Goal: Task Accomplishment & Management: Use online tool/utility

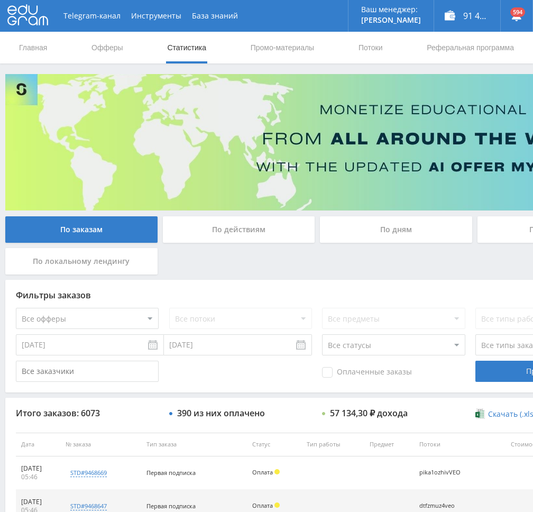
click at [368, 52] on link "Потоки" at bounding box center [370, 48] width 26 height 32
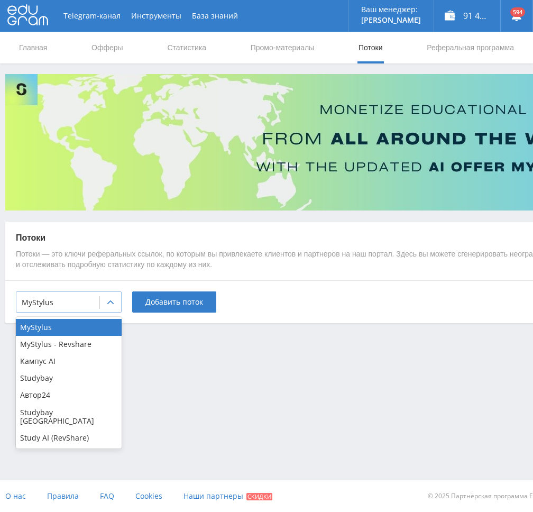
click at [87, 306] on div at bounding box center [58, 302] width 72 height 11
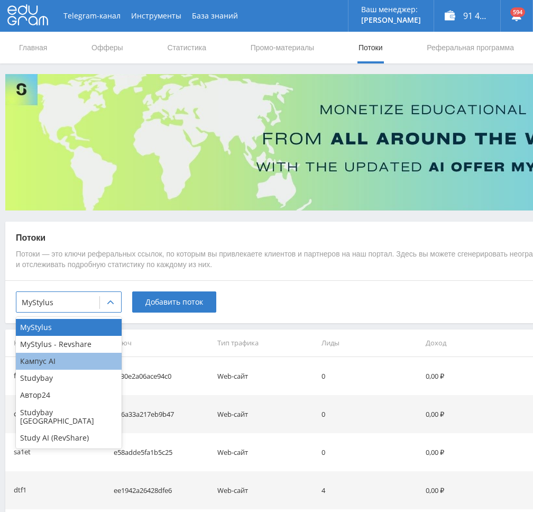
click at [42, 365] on div "Кампус AI" at bounding box center [69, 361] width 106 height 17
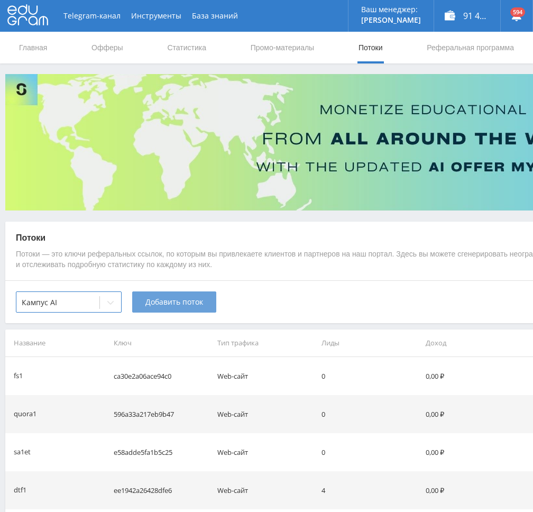
click at [172, 305] on span "Добавить поток" at bounding box center [174, 302] width 58 height 8
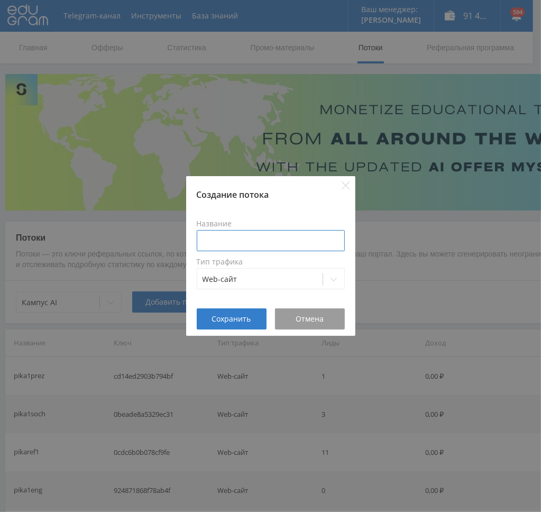
click at [250, 240] on input at bounding box center [271, 240] width 148 height 21
type input "pika1zad"
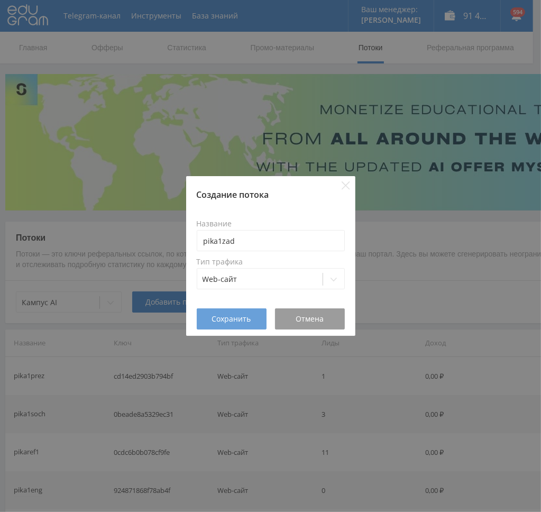
click at [246, 312] on button "Сохранить" at bounding box center [232, 318] width 70 height 21
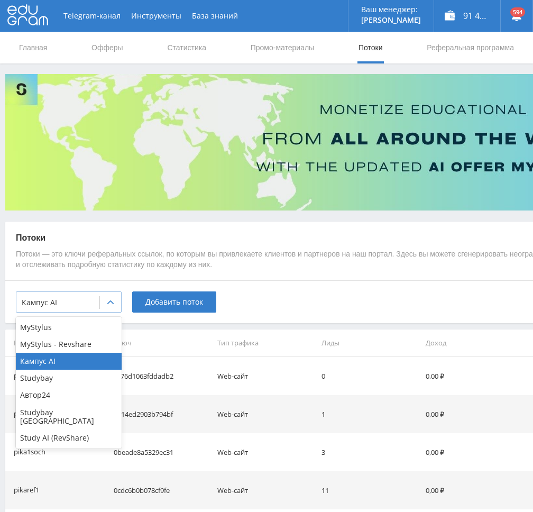
click at [87, 298] on div at bounding box center [58, 302] width 72 height 11
click at [58, 429] on div "Study AI (RevShare)" at bounding box center [69, 437] width 106 height 17
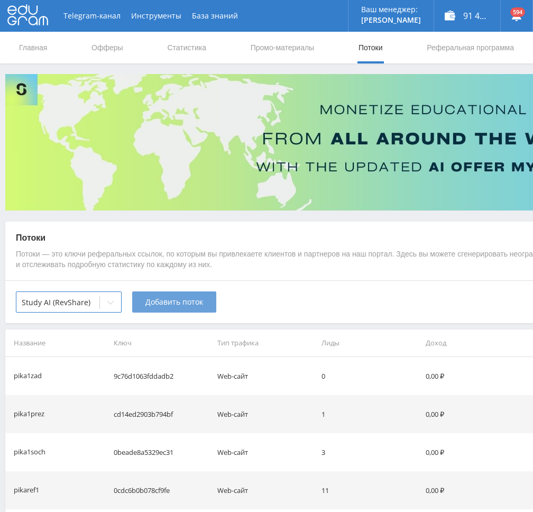
click at [175, 302] on span "Добавить поток" at bounding box center [174, 302] width 58 height 8
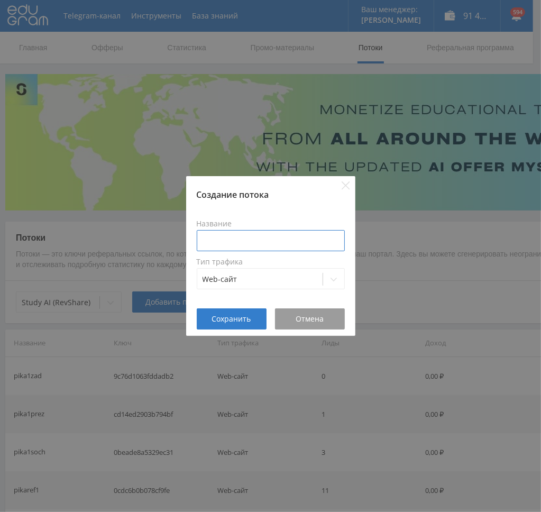
click at [261, 240] on input at bounding box center [271, 240] width 148 height 21
type input "pika1zad"
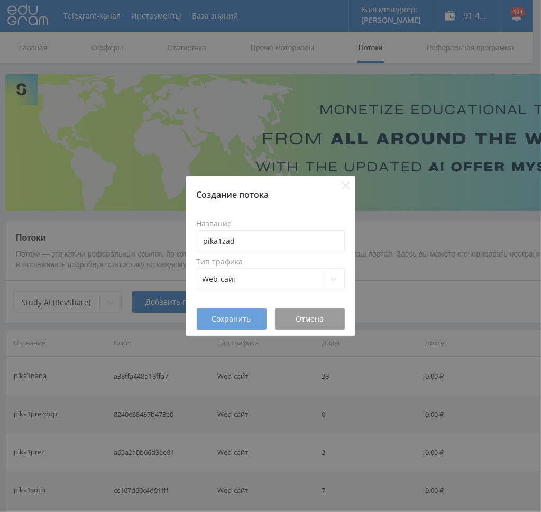
click at [235, 317] on span "Сохранить" at bounding box center [231, 318] width 39 height 8
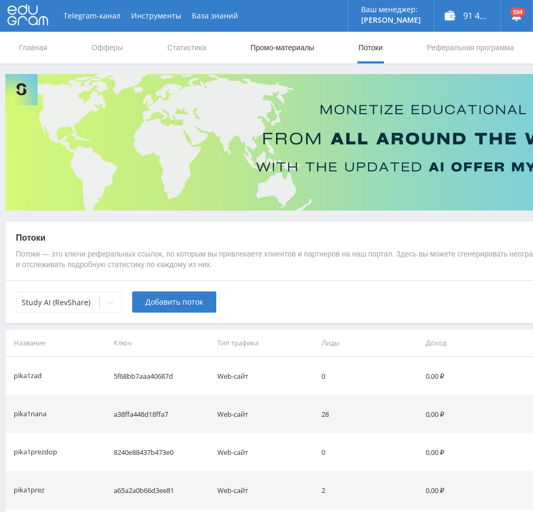
click at [284, 48] on link "Промо-материалы" at bounding box center [282, 48] width 66 height 32
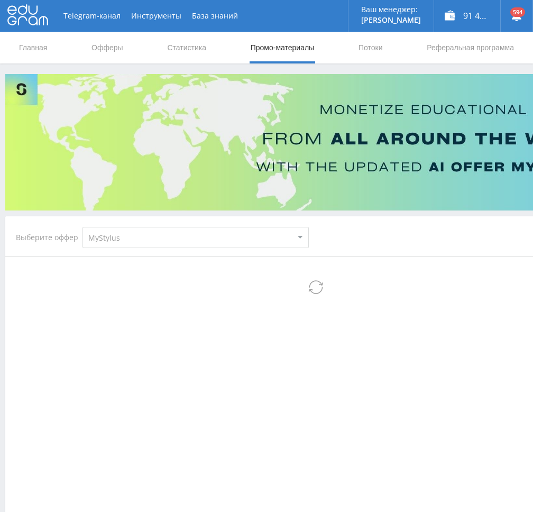
click at [122, 248] on div "Выберите оффер MyStylus MyStylus - Revshare Кампус AI Studybay Автор24 Studybay…" at bounding box center [162, 237] width 310 height 38
click at [125, 243] on select "MyStylus MyStylus - Revshare Кампус AI Studybay Автор24 Studybay Brazil Study A…" at bounding box center [195, 237] width 226 height 21
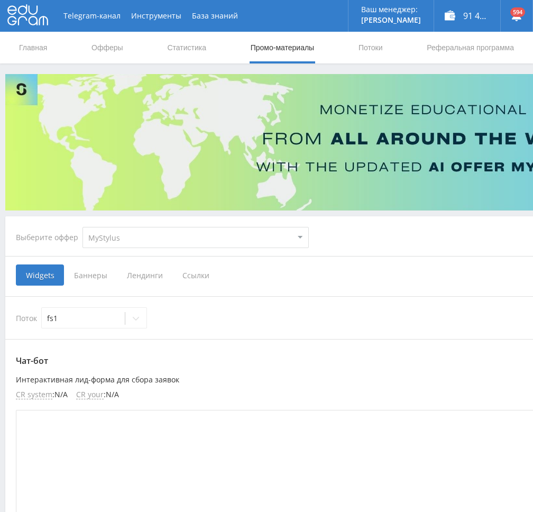
select select "340"
click at [82, 227] on select "MyStylus MyStylus - Revshare Кампус AI Studybay Автор24 Studybay Brazil Study A…" at bounding box center [195, 237] width 226 height 21
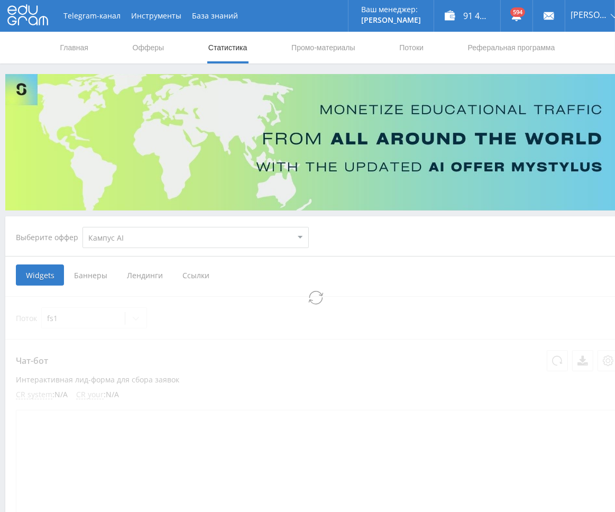
select select "340"
click at [134, 277] on span "Ссылки" at bounding box center [140, 274] width 47 height 21
click at [0, 0] on input "Ссылки" at bounding box center [0, 0] width 0 height 0
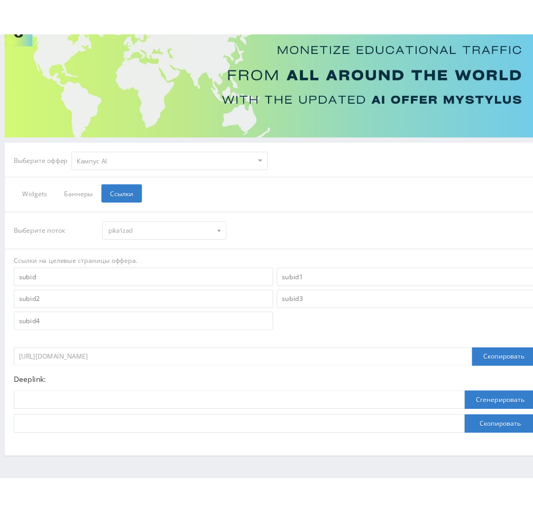
scroll to position [123, 0]
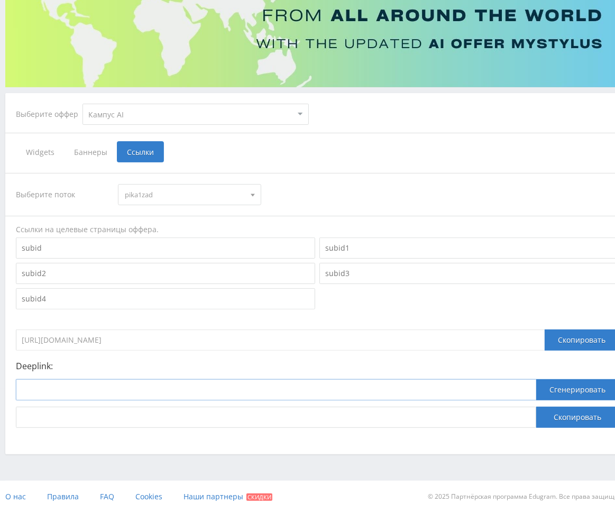
click at [89, 382] on input at bounding box center [276, 389] width 520 height 21
paste input "https://kampus.ai/ecosystem/task-solver"
type input "https://kampus.ai/ecosystem/task-solver"
click at [532, 394] on button "Сгенерировать" at bounding box center [577, 389] width 82 height 21
click at [532, 426] on button "Скопировать" at bounding box center [577, 416] width 82 height 21
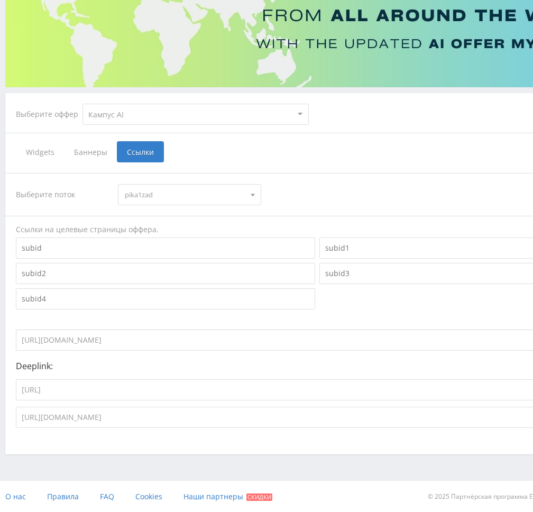
click at [150, 118] on select "MyStylus MyStylus - Revshare Кампус AI Studybay Автор24 Studybay Brazil Study A…" at bounding box center [195, 114] width 226 height 21
select select "376"
click at [82, 104] on select "MyStylus MyStylus - Revshare Кампус AI Studybay Автор24 Studybay Brazil Study A…" at bounding box center [195, 114] width 226 height 21
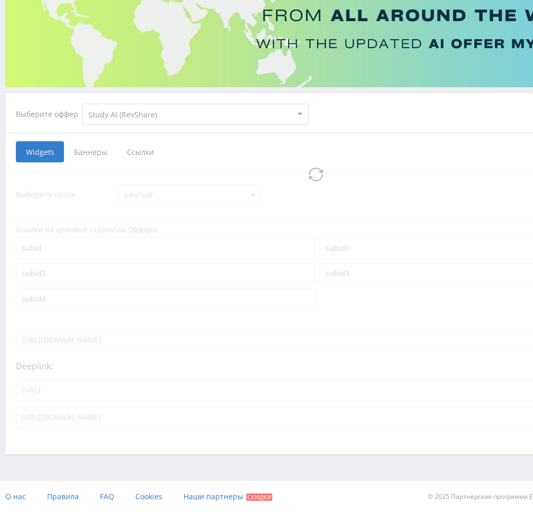
select select "376"
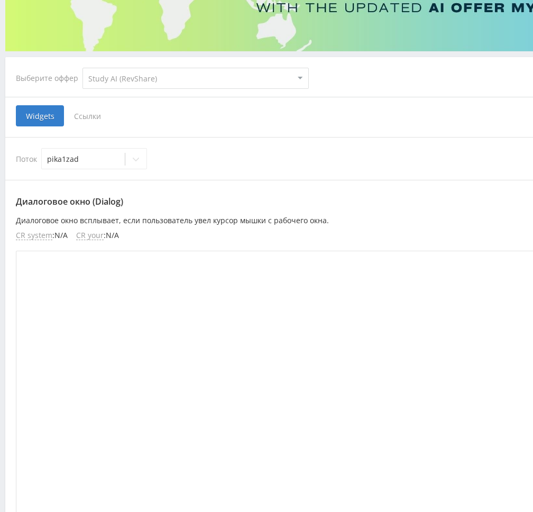
scroll to position [114, 0]
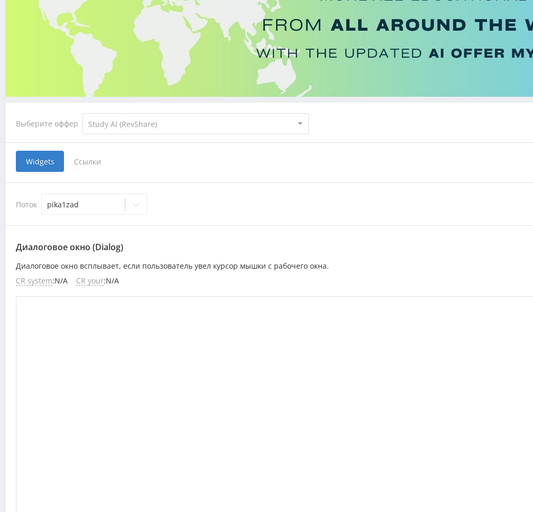
click at [92, 164] on span "Ссылки" at bounding box center [87, 161] width 47 height 21
click at [0, 0] on input "Ссылки" at bounding box center [0, 0] width 0 height 0
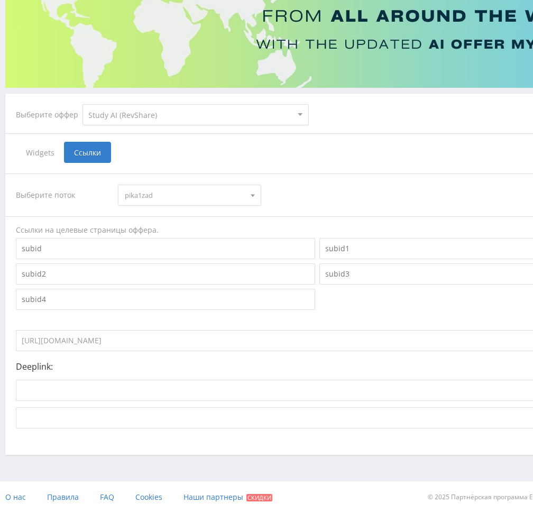
scroll to position [123, 0]
drag, startPoint x: 195, startPoint y: 338, endPoint x: -1, endPoint y: 337, distance: 195.0
click at [0, 337] on html at bounding box center [266, 133] width 533 height 512
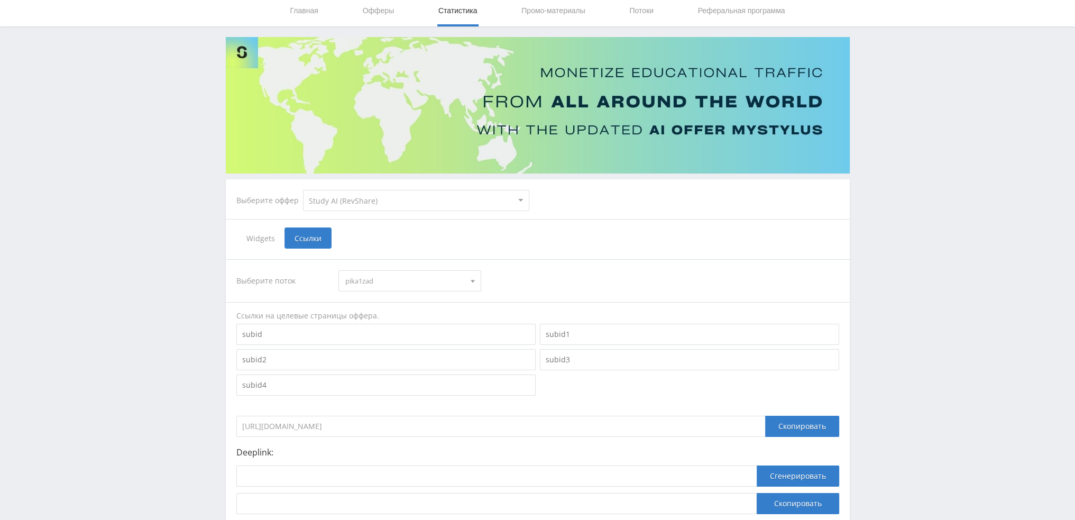
scroll to position [0, 0]
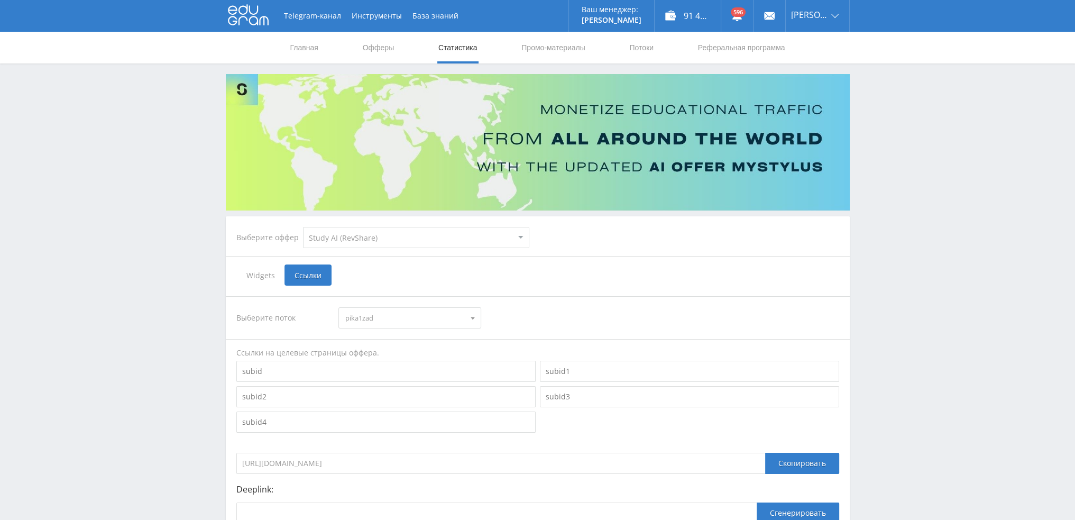
click at [461, 51] on link "Статистика" at bounding box center [457, 48] width 41 height 32
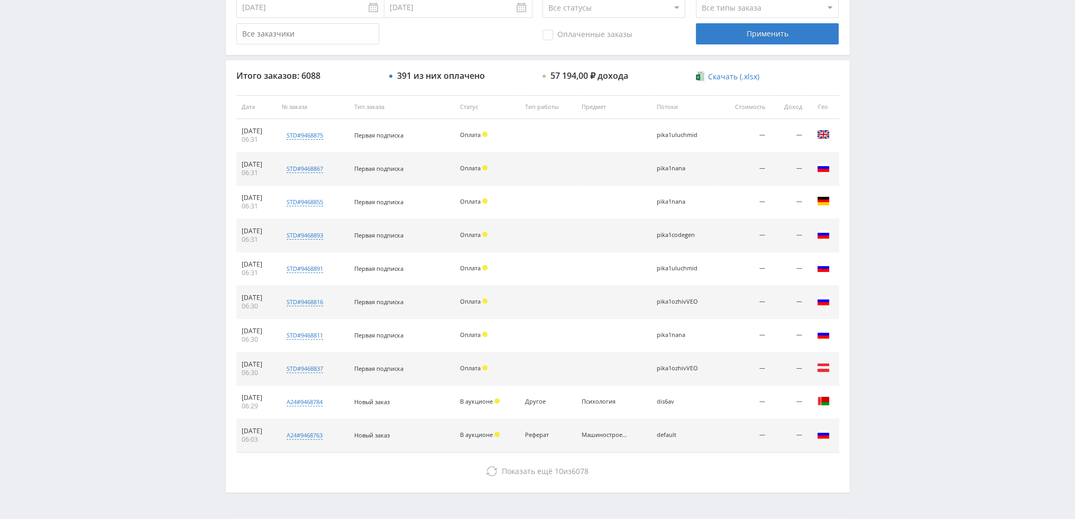
scroll to position [366, 0]
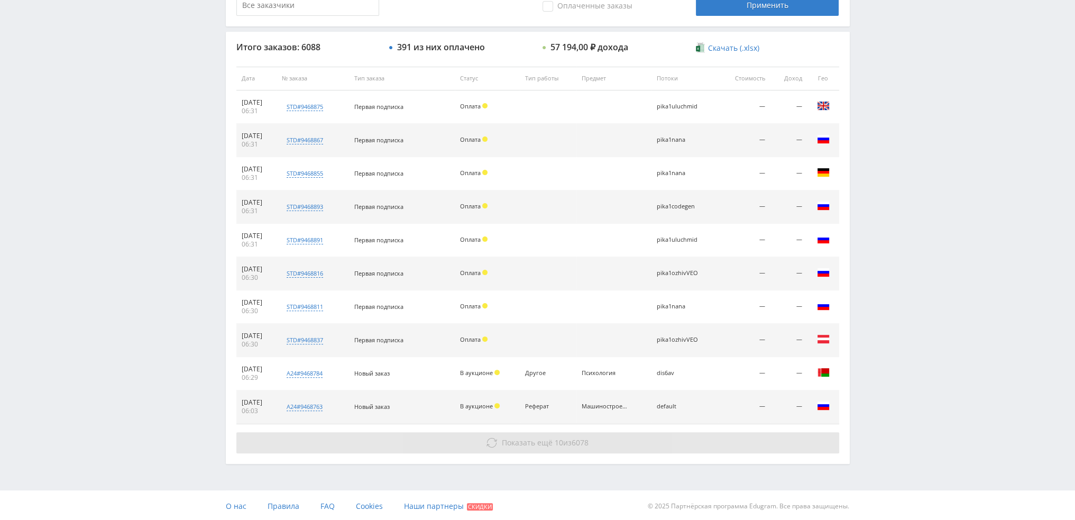
click at [532, 439] on span "6078" at bounding box center [579, 442] width 17 height 10
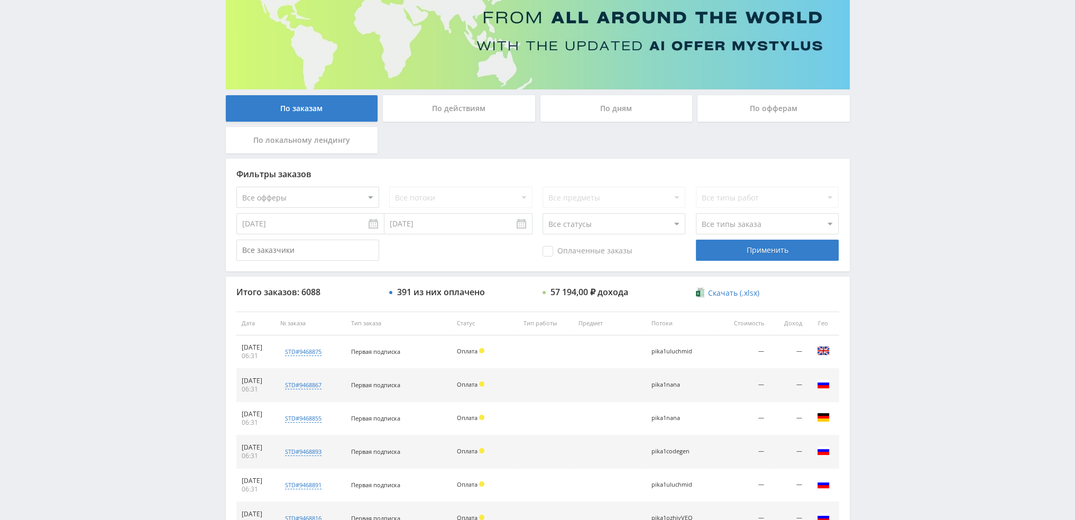
scroll to position [101, 0]
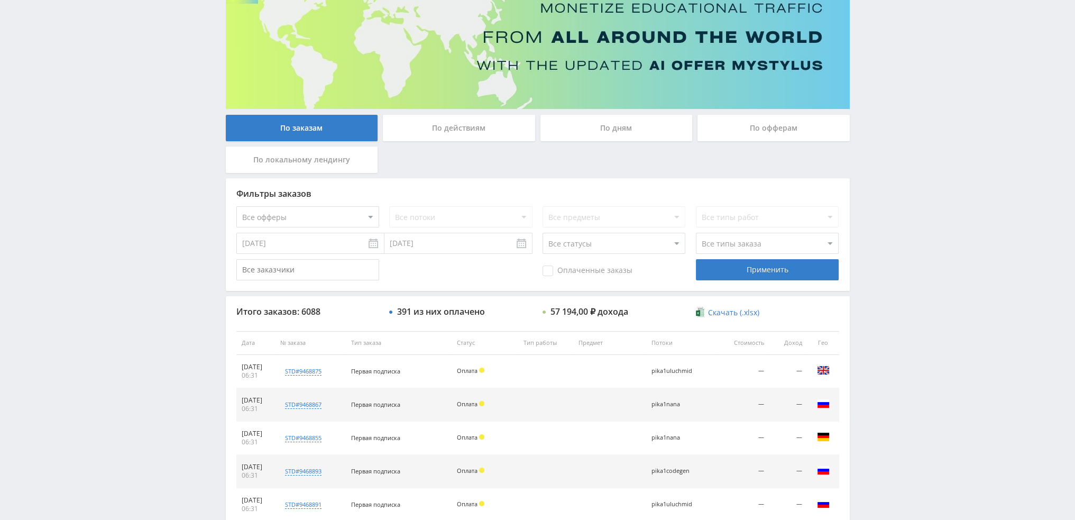
click at [532, 128] on div "По дням" at bounding box center [616, 128] width 152 height 26
click at [0, 0] on input "По дням" at bounding box center [0, 0] width 0 height 0
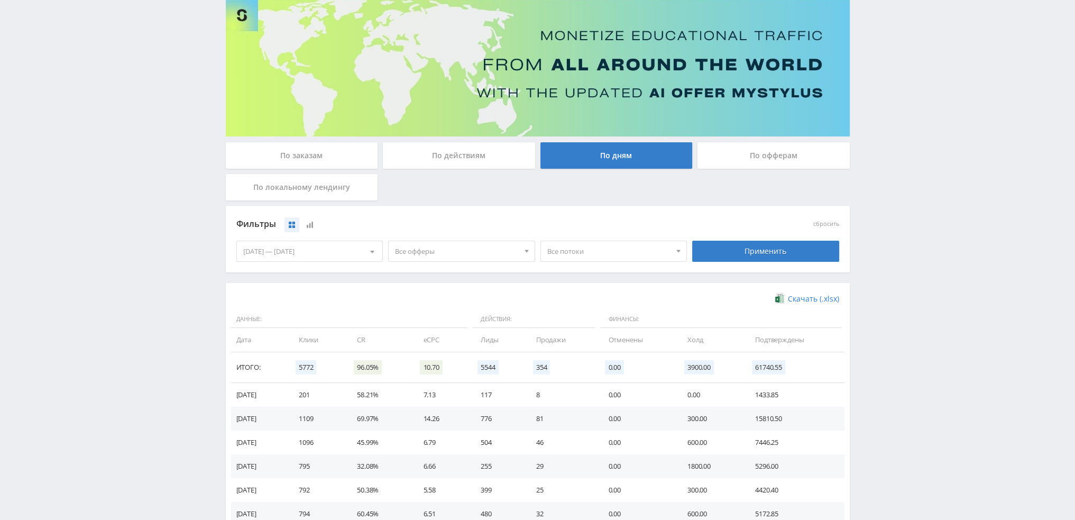
scroll to position [0, 0]
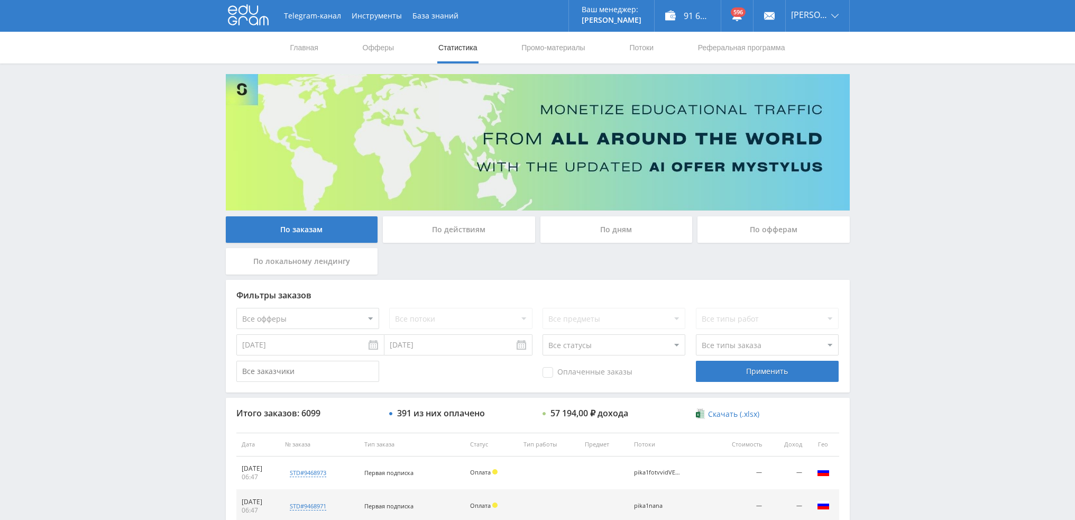
scroll to position [366, 0]
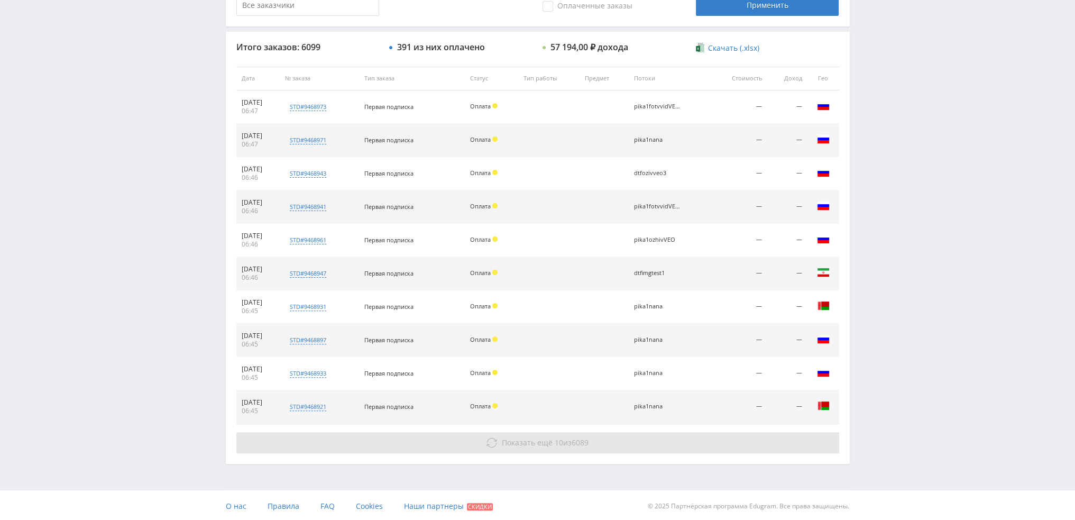
click at [596, 442] on button "Показать ещё 10 из 6089" at bounding box center [537, 442] width 603 height 21
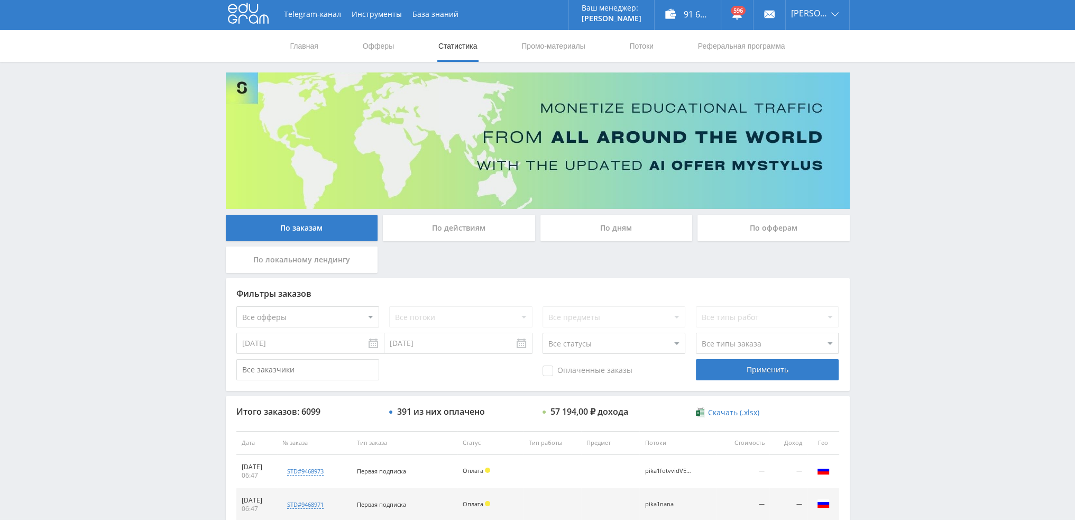
scroll to position [0, 0]
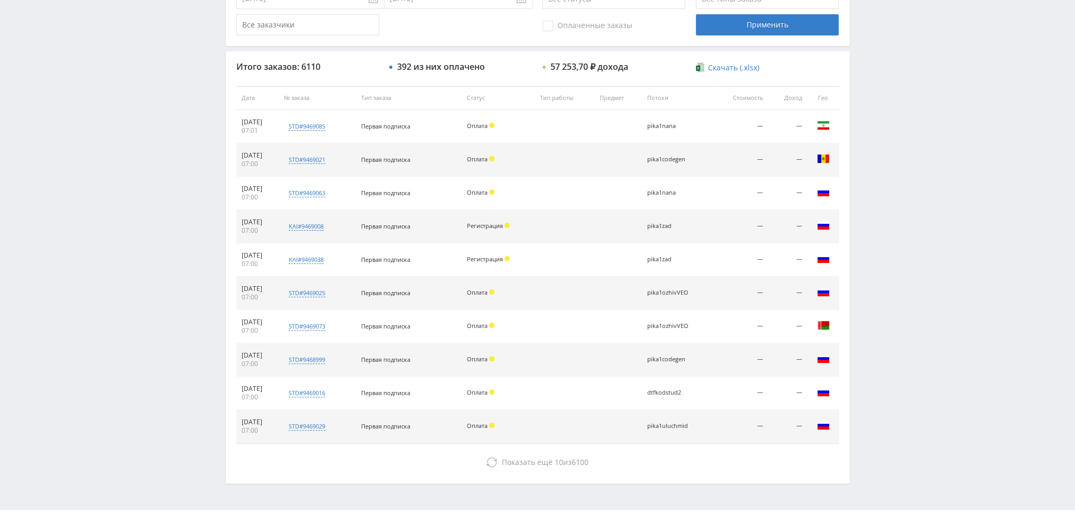
scroll to position [366, 0]
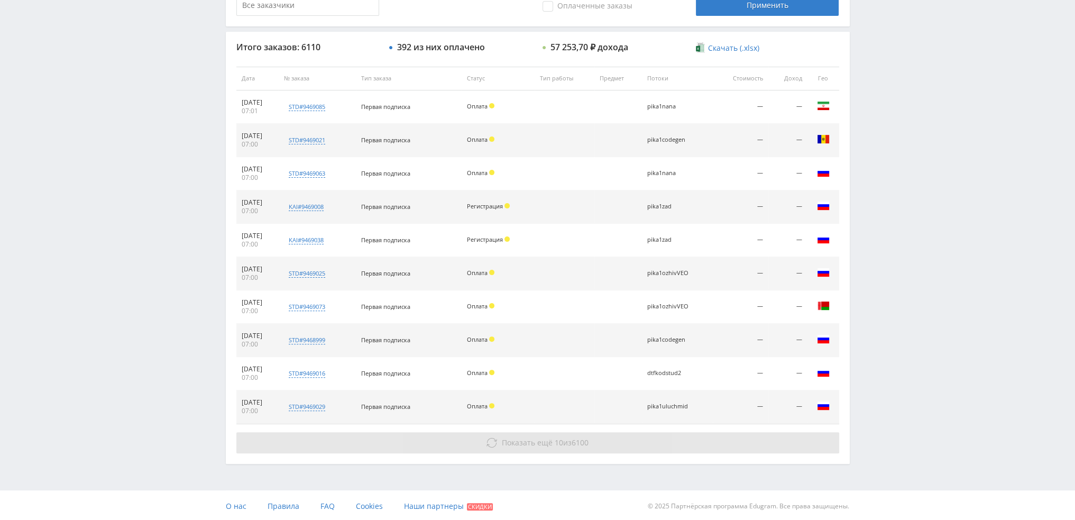
click at [561, 441] on span "Показать ещё 10 из 6100" at bounding box center [545, 442] width 87 height 10
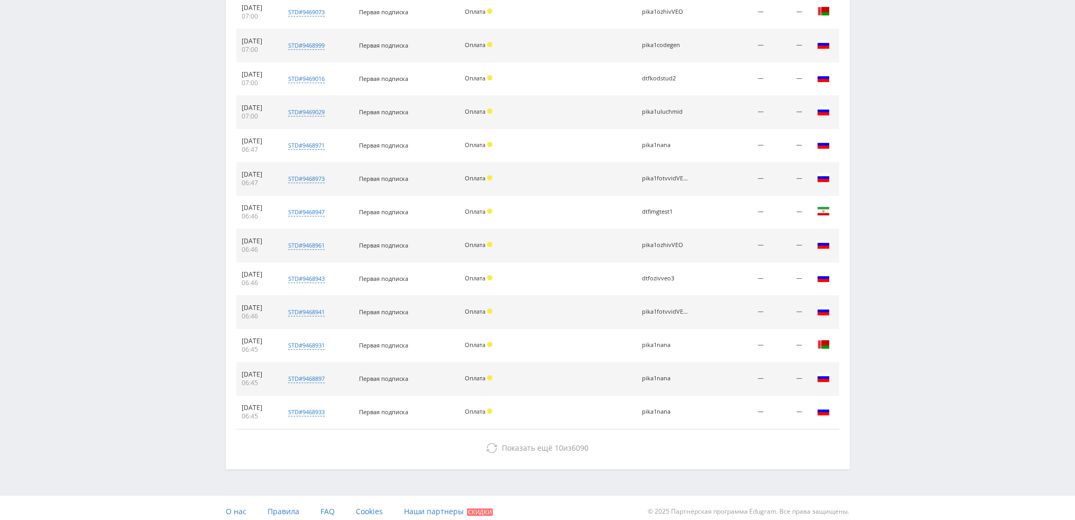
scroll to position [665, 0]
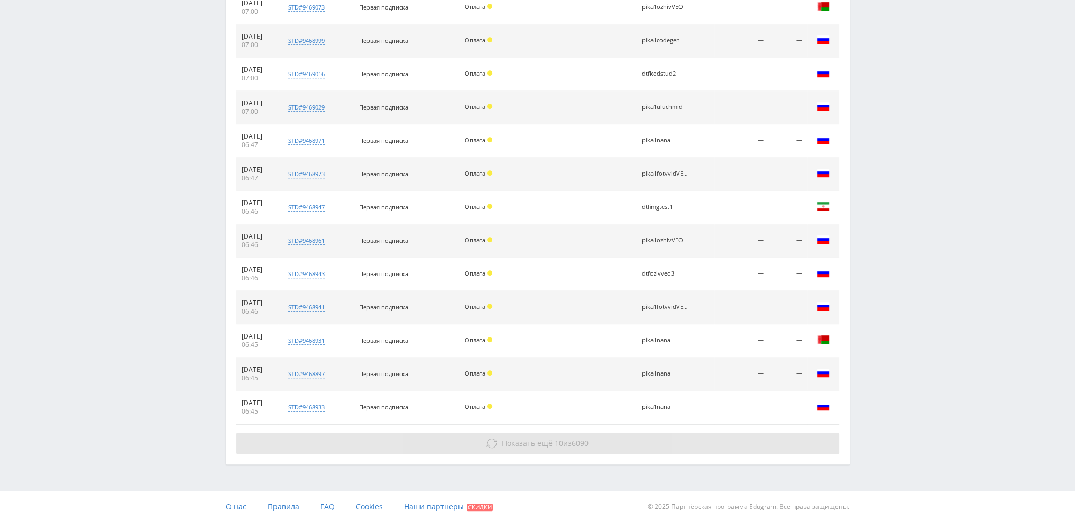
click at [530, 440] on span "Показать ещё" at bounding box center [527, 443] width 51 height 10
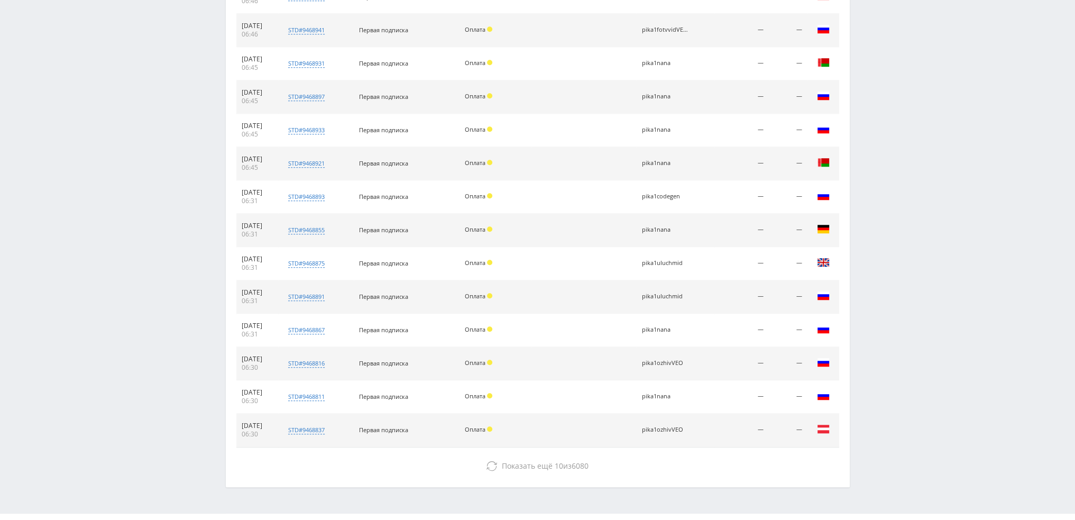
scroll to position [964, 0]
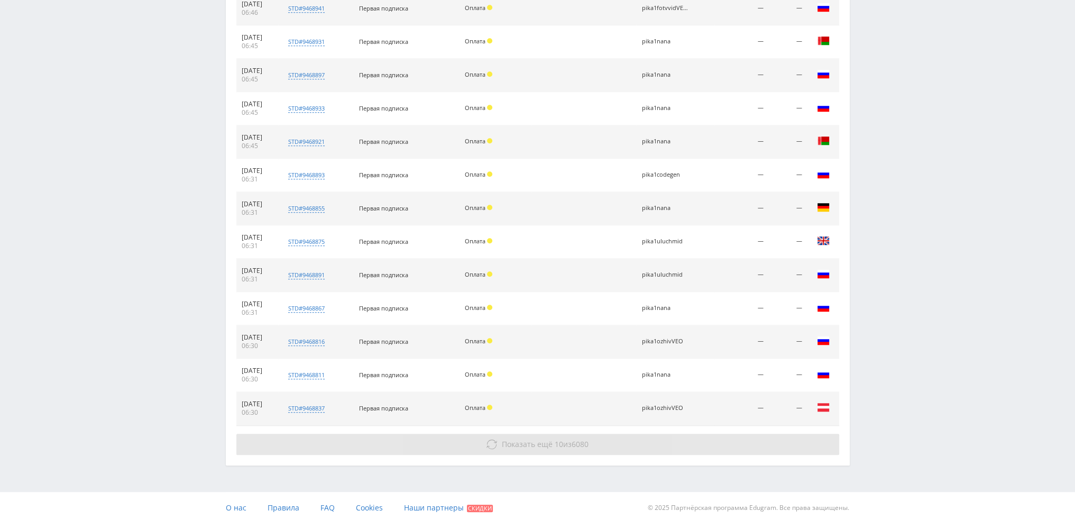
click at [530, 439] on span "Показать ещё" at bounding box center [527, 444] width 51 height 10
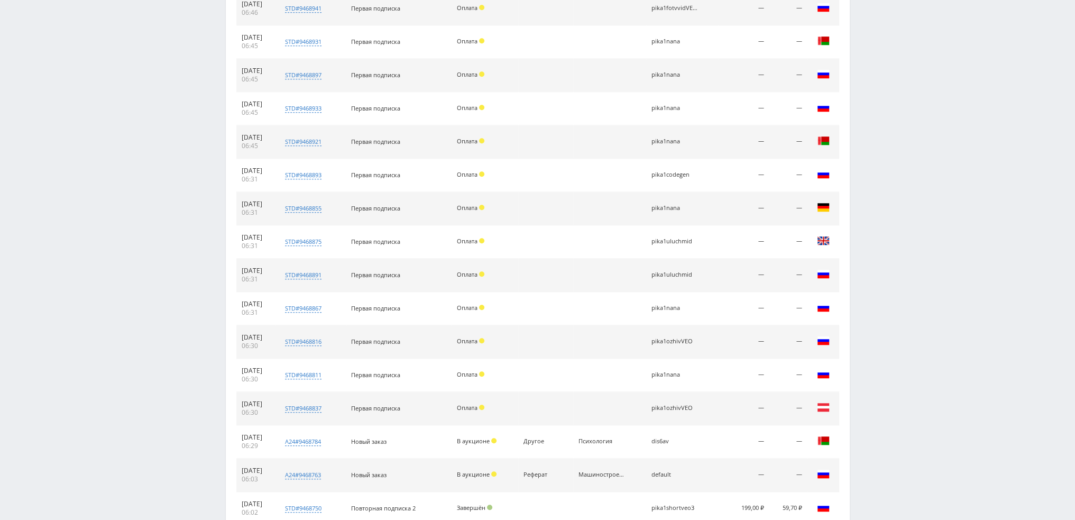
scroll to position [1295, 0]
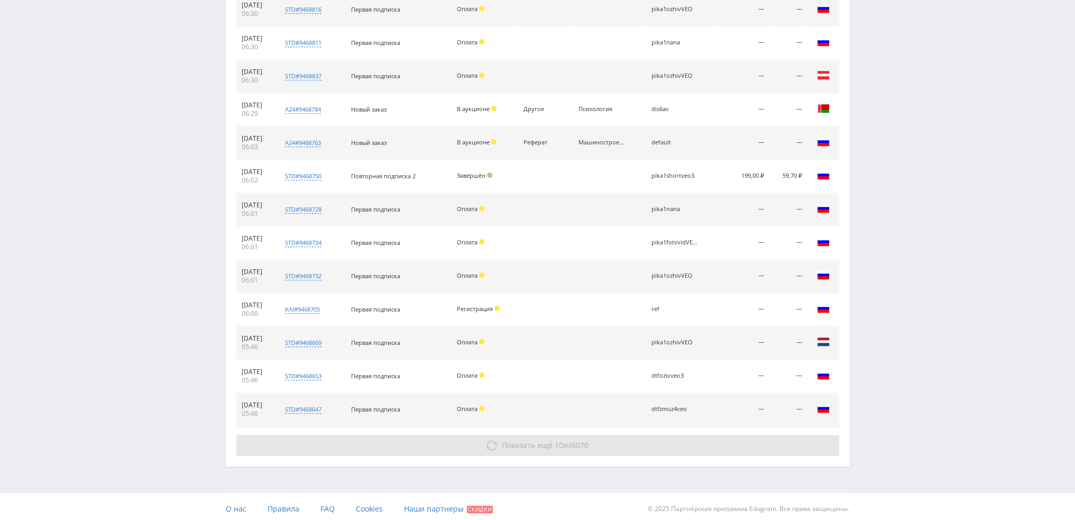
click at [533, 442] on span "Показать ещё" at bounding box center [527, 445] width 51 height 10
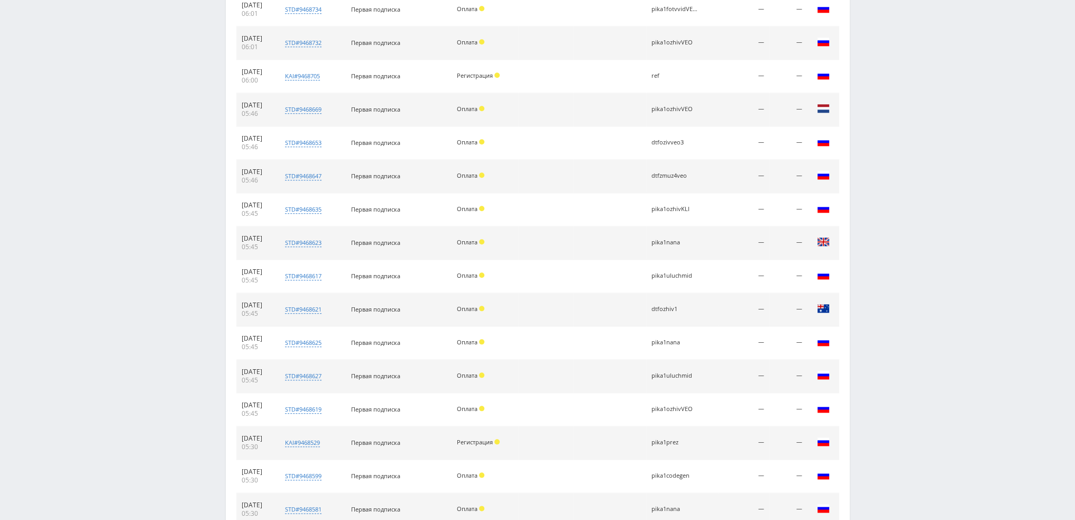
scroll to position [1627, 0]
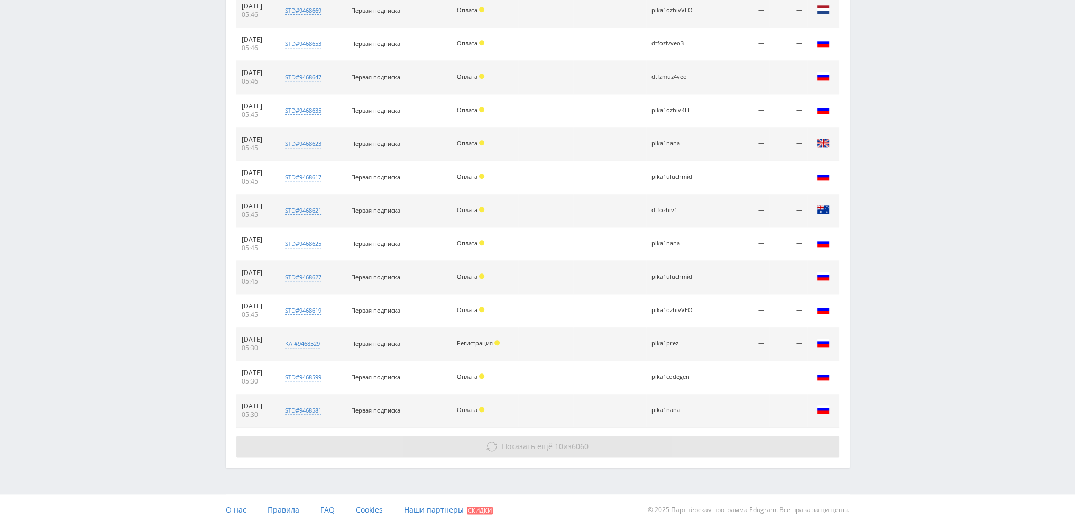
click at [513, 441] on span "Показать ещё" at bounding box center [527, 446] width 51 height 10
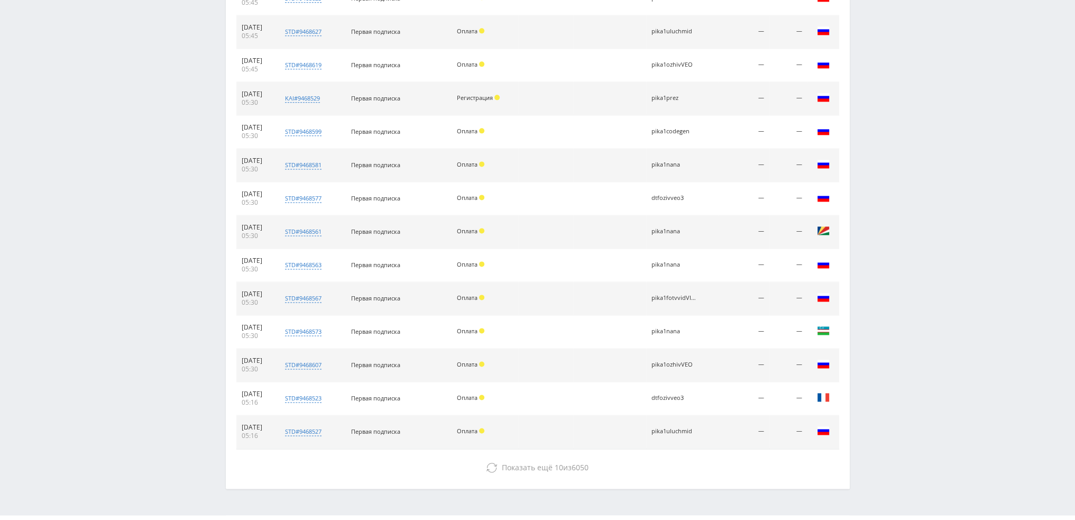
scroll to position [1893, 0]
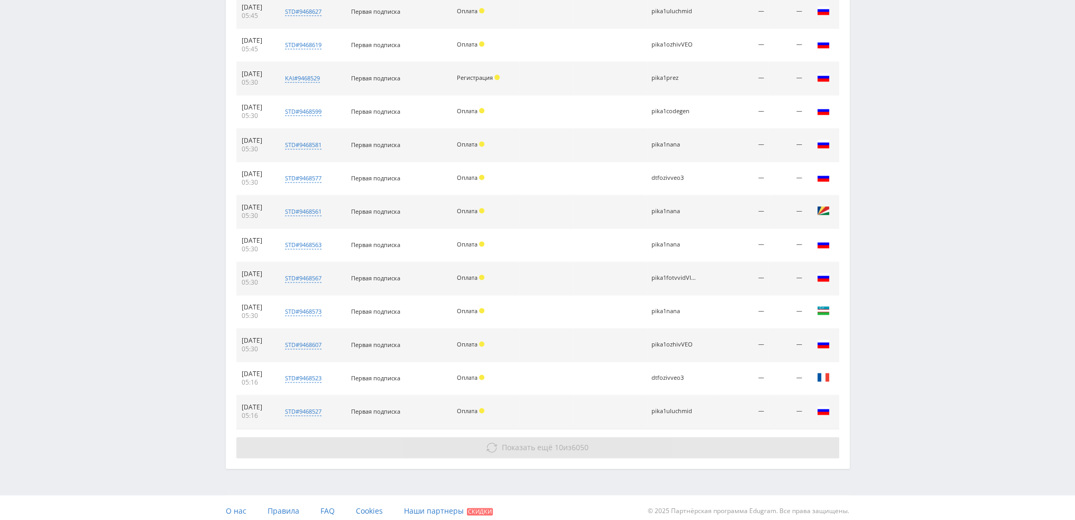
click at [523, 442] on span "Показать ещё" at bounding box center [527, 447] width 51 height 10
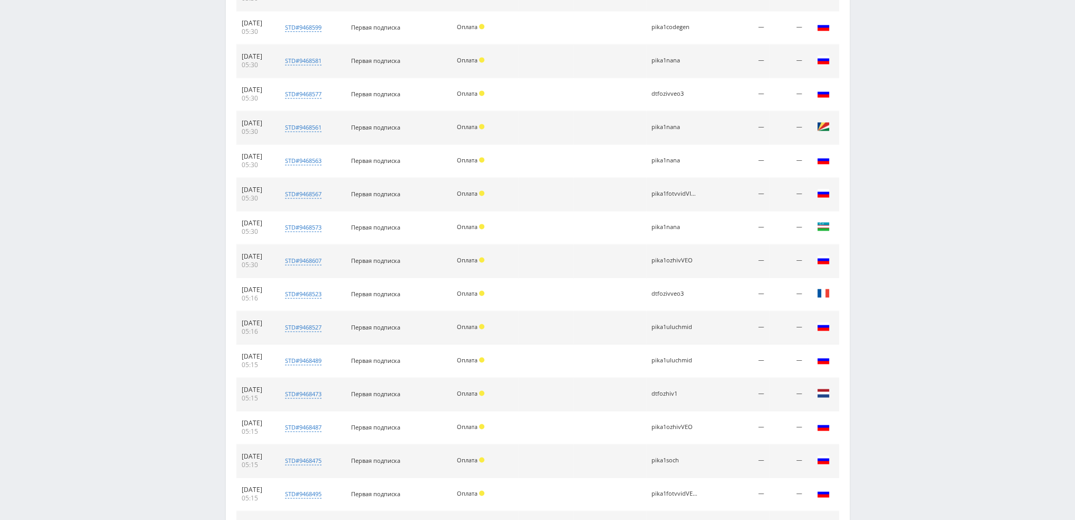
scroll to position [2192, 0]
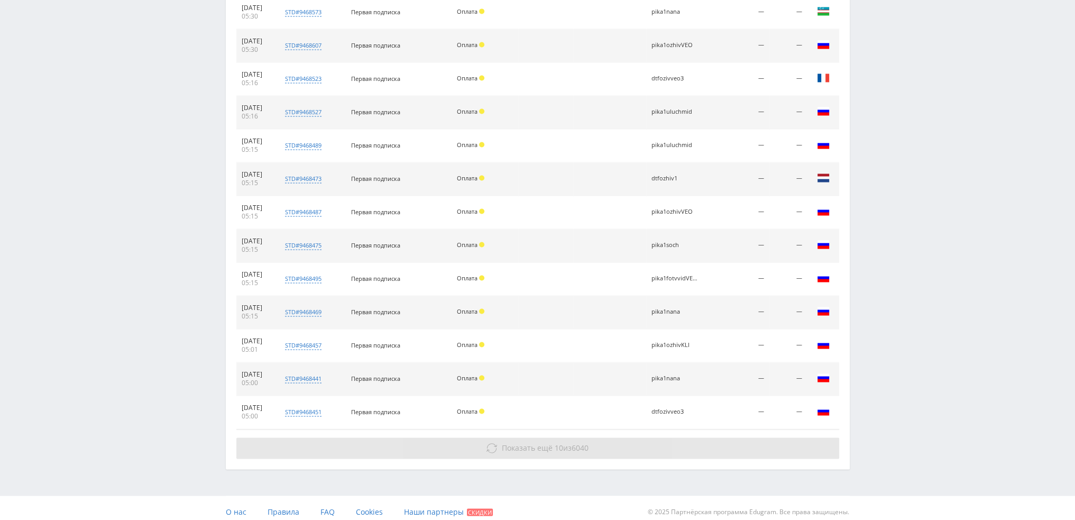
click at [521, 445] on span "Показать ещё" at bounding box center [527, 447] width 51 height 10
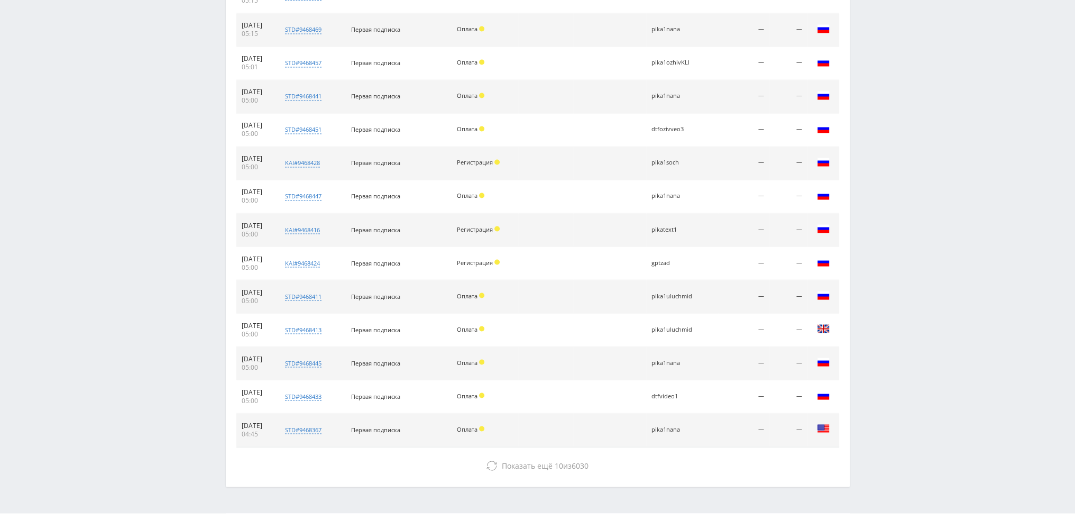
scroll to position [2490, 0]
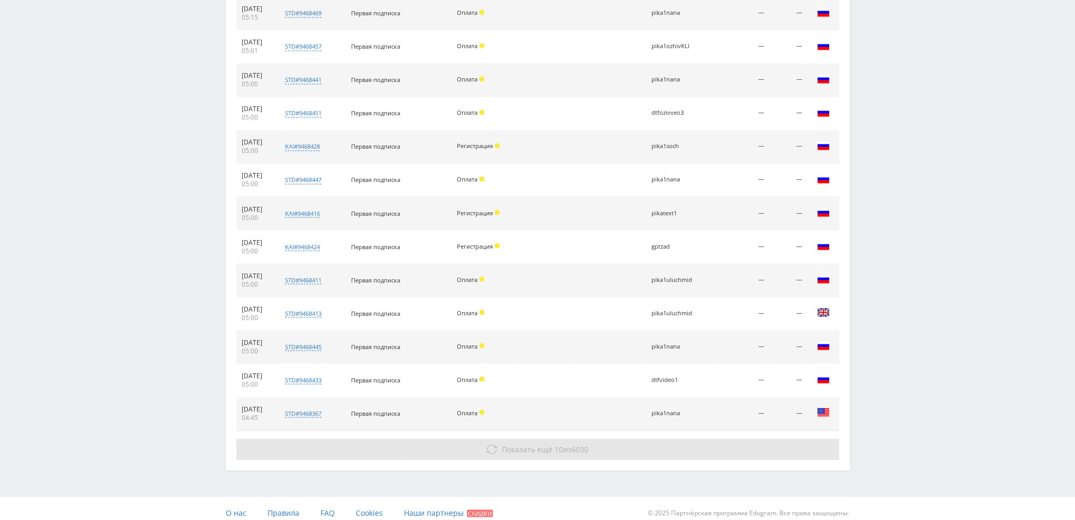
click at [529, 443] on span "Показать ещё" at bounding box center [527, 448] width 51 height 10
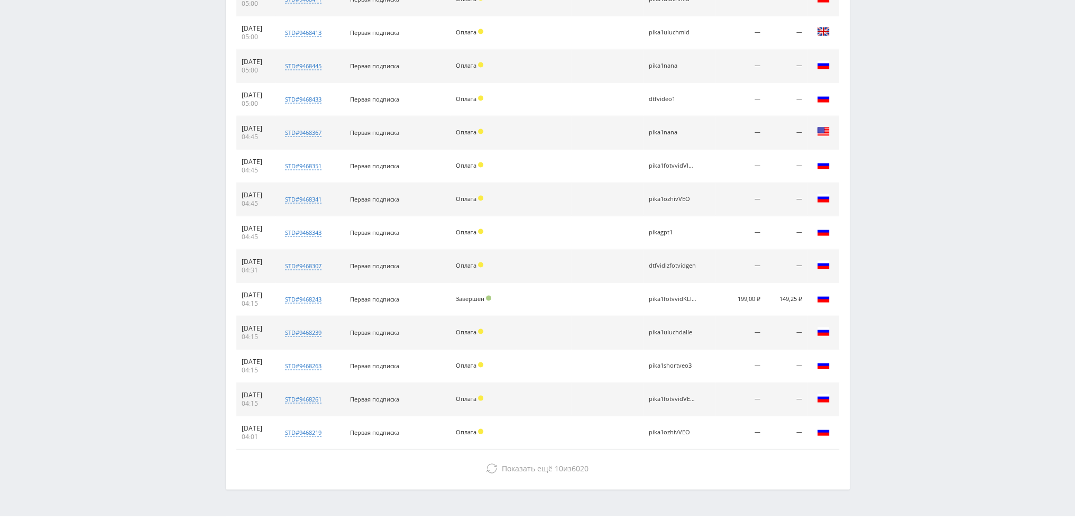
scroll to position [2789, 0]
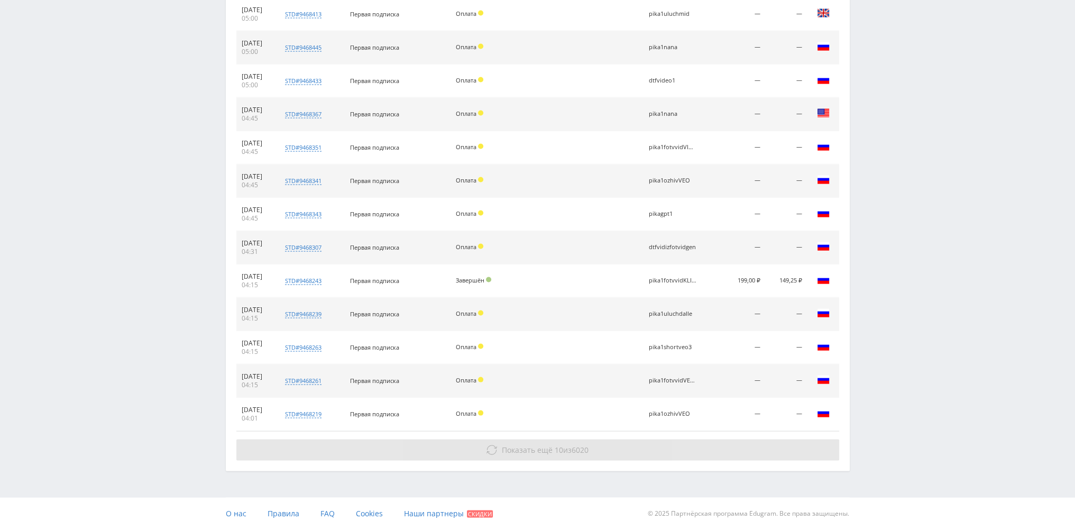
click at [530, 445] on span "Показать ещё" at bounding box center [527, 450] width 51 height 10
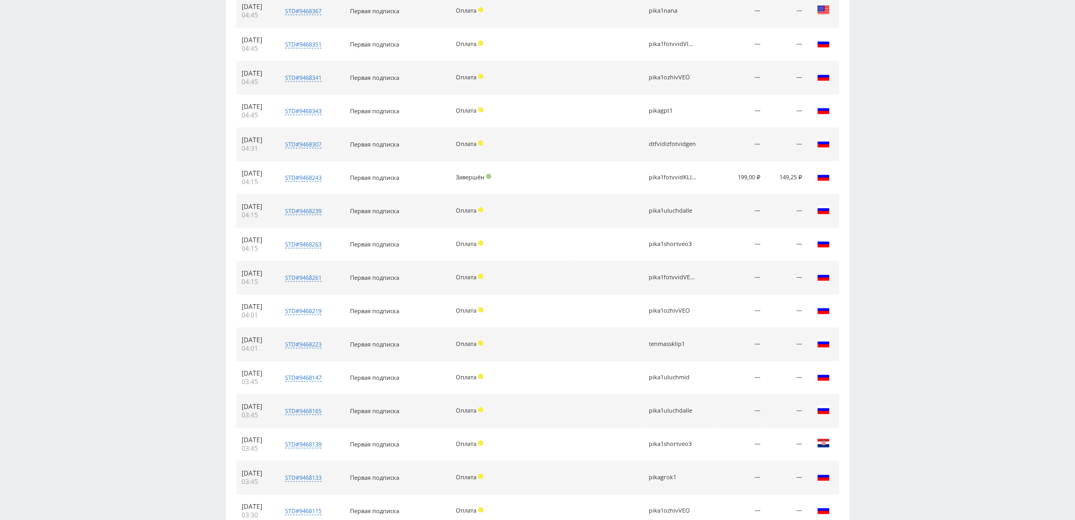
scroll to position [3088, 0]
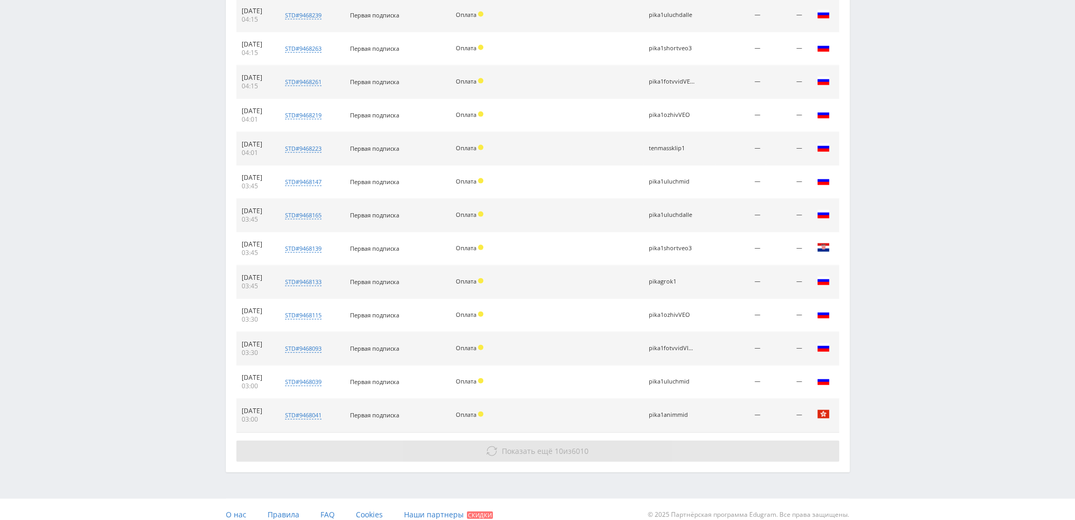
click at [524, 440] on button "Показать ещё 10 из 6010" at bounding box center [537, 450] width 603 height 21
